Goal: Information Seeking & Learning: Learn about a topic

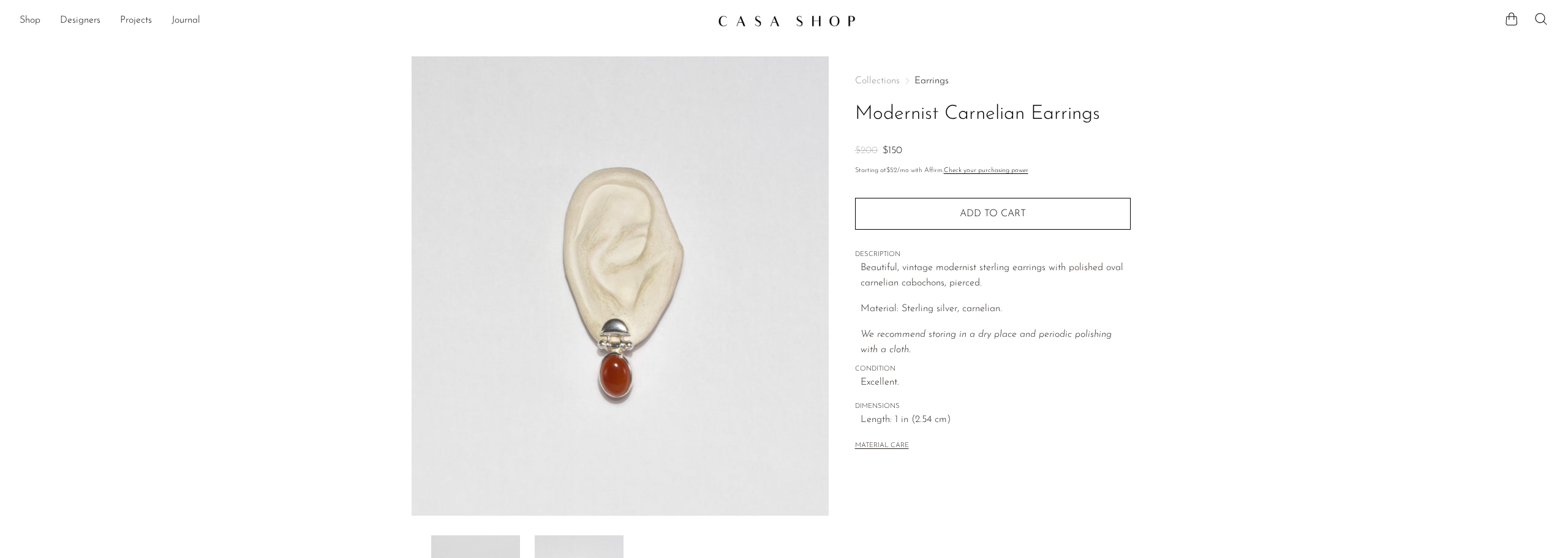
click at [770, 23] on img at bounding box center [786, 21] width 138 height 12
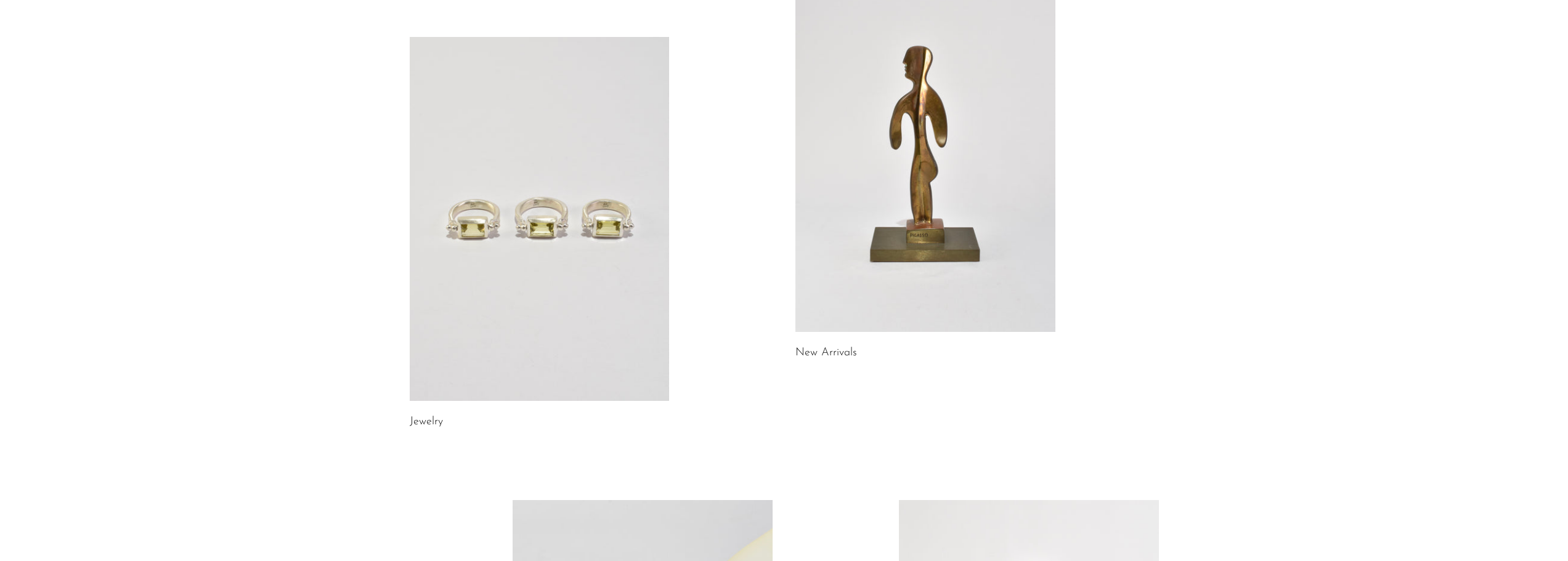
scroll to position [308, 0]
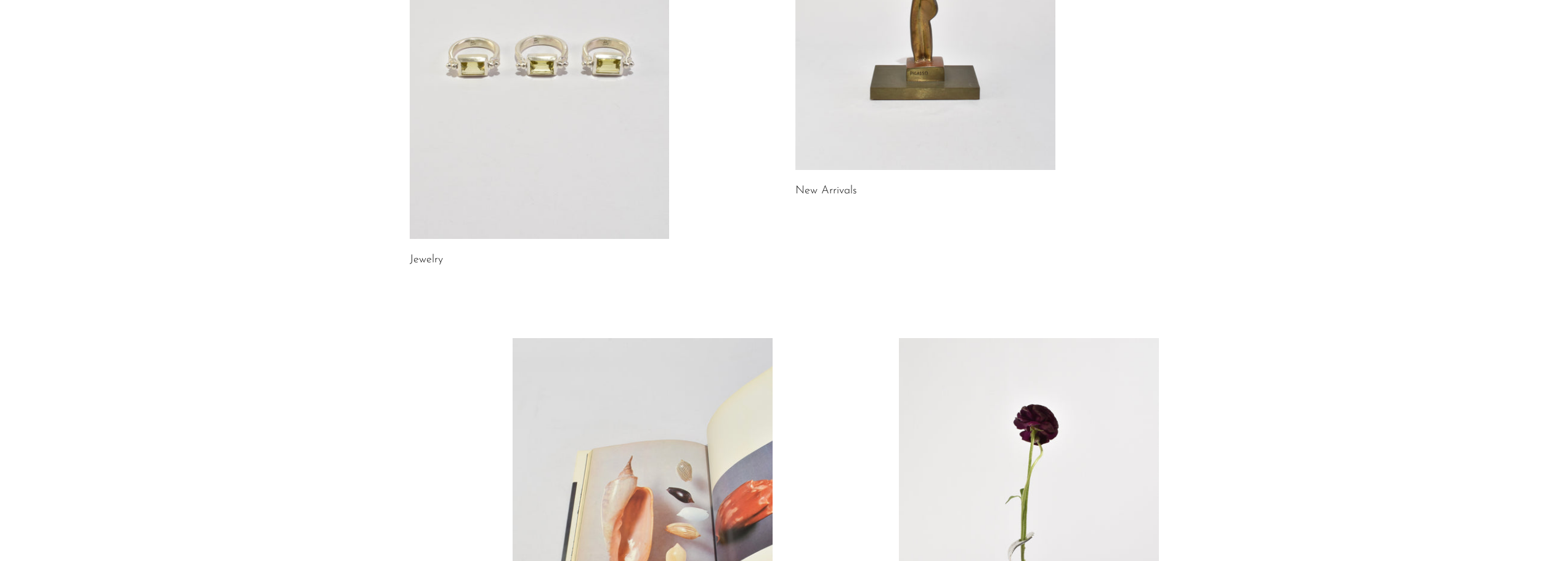
click at [582, 138] on link at bounding box center [540, 57] width 260 height 364
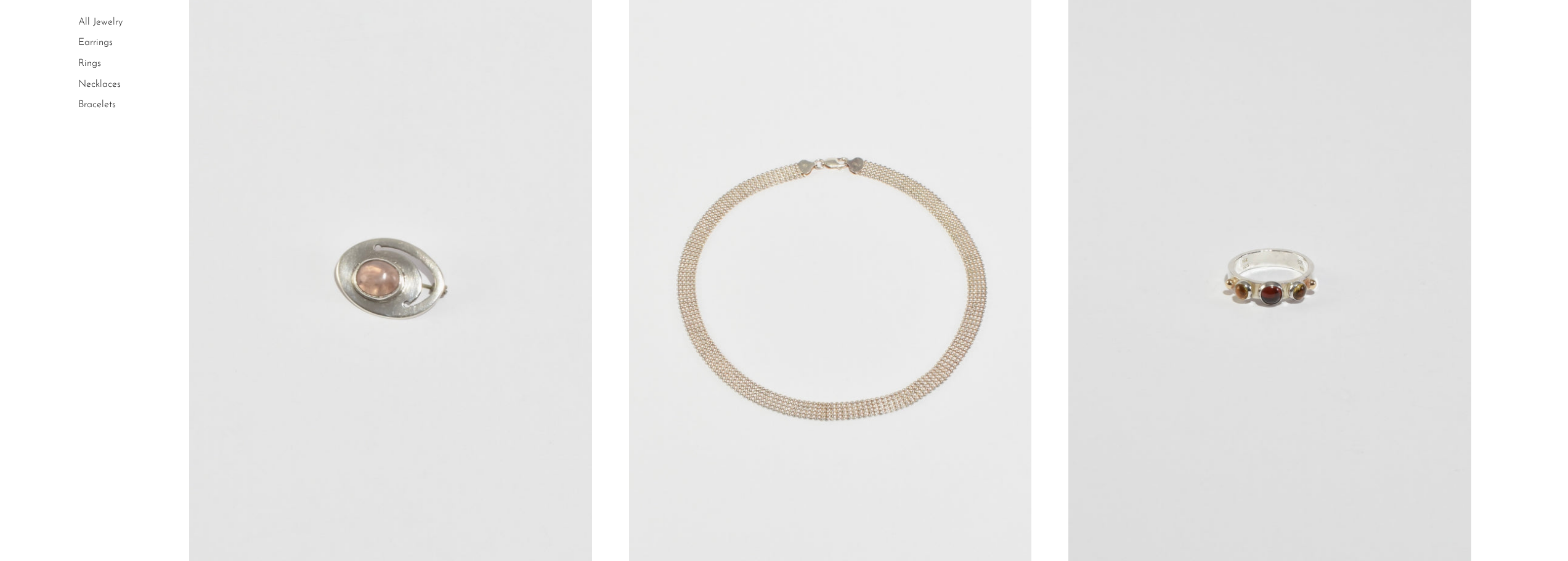
scroll to position [5110, 0]
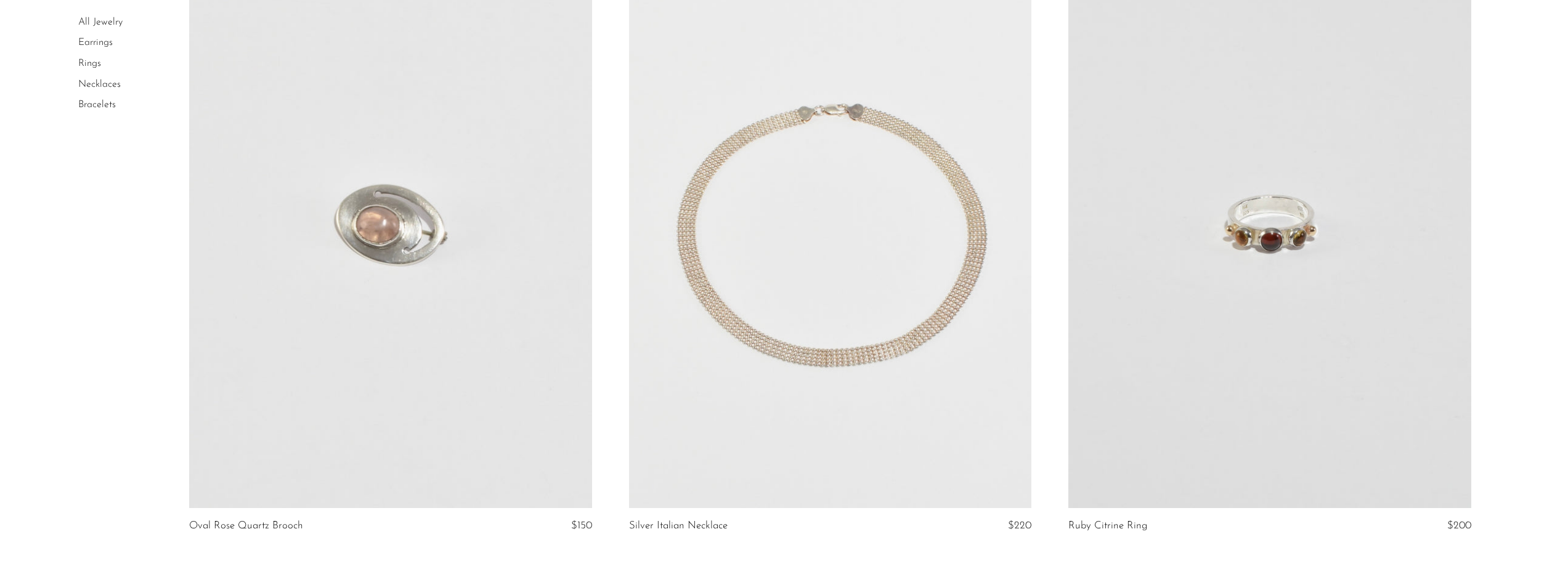
click at [1378, 217] on link at bounding box center [1269, 227] width 402 height 564
